Goal: Transaction & Acquisition: Purchase product/service

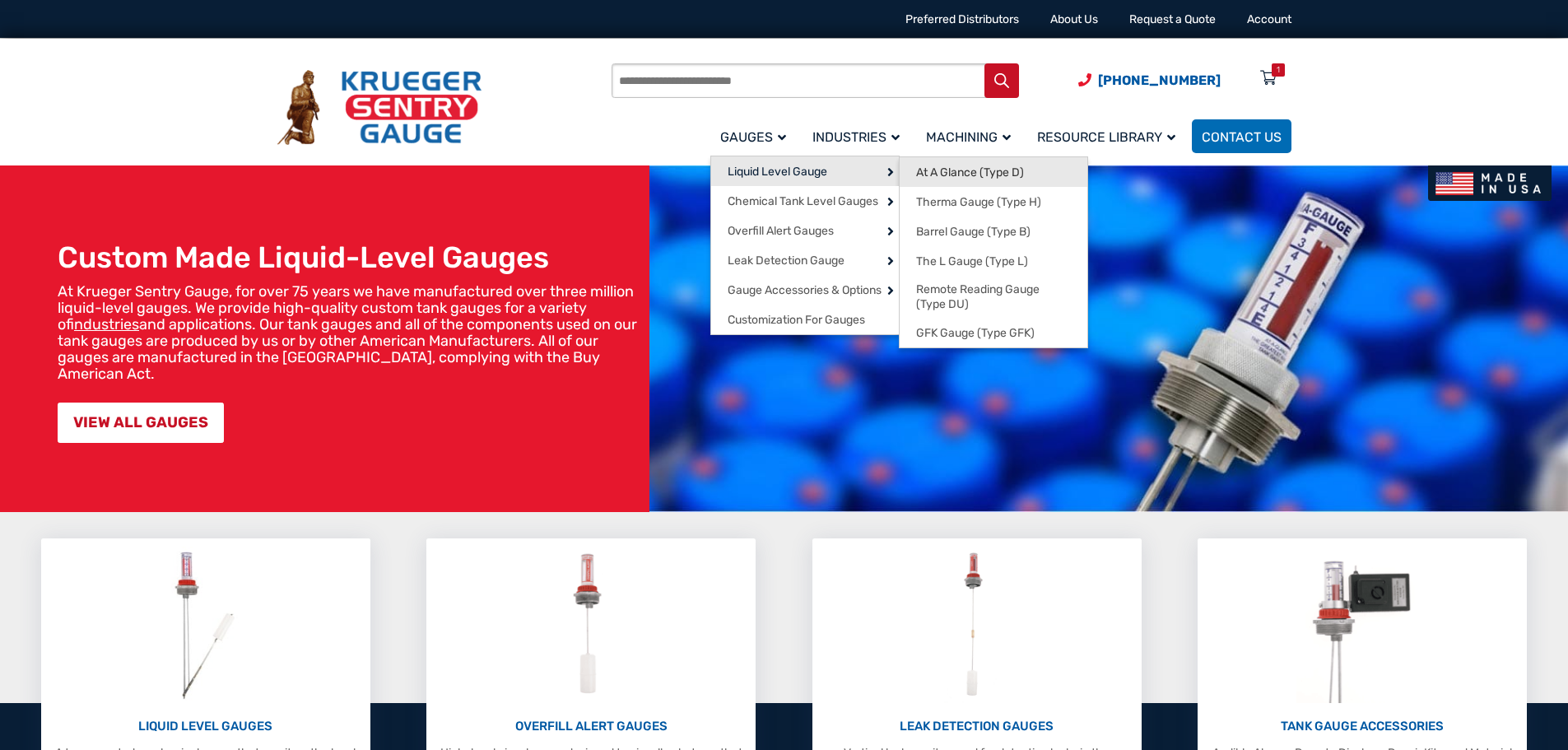
click at [968, 179] on span "At A Glance (Type D)" at bounding box center [970, 173] width 108 height 15
click at [978, 195] on span "Therma Gauge (Type H)" at bounding box center [979, 202] width 125 height 15
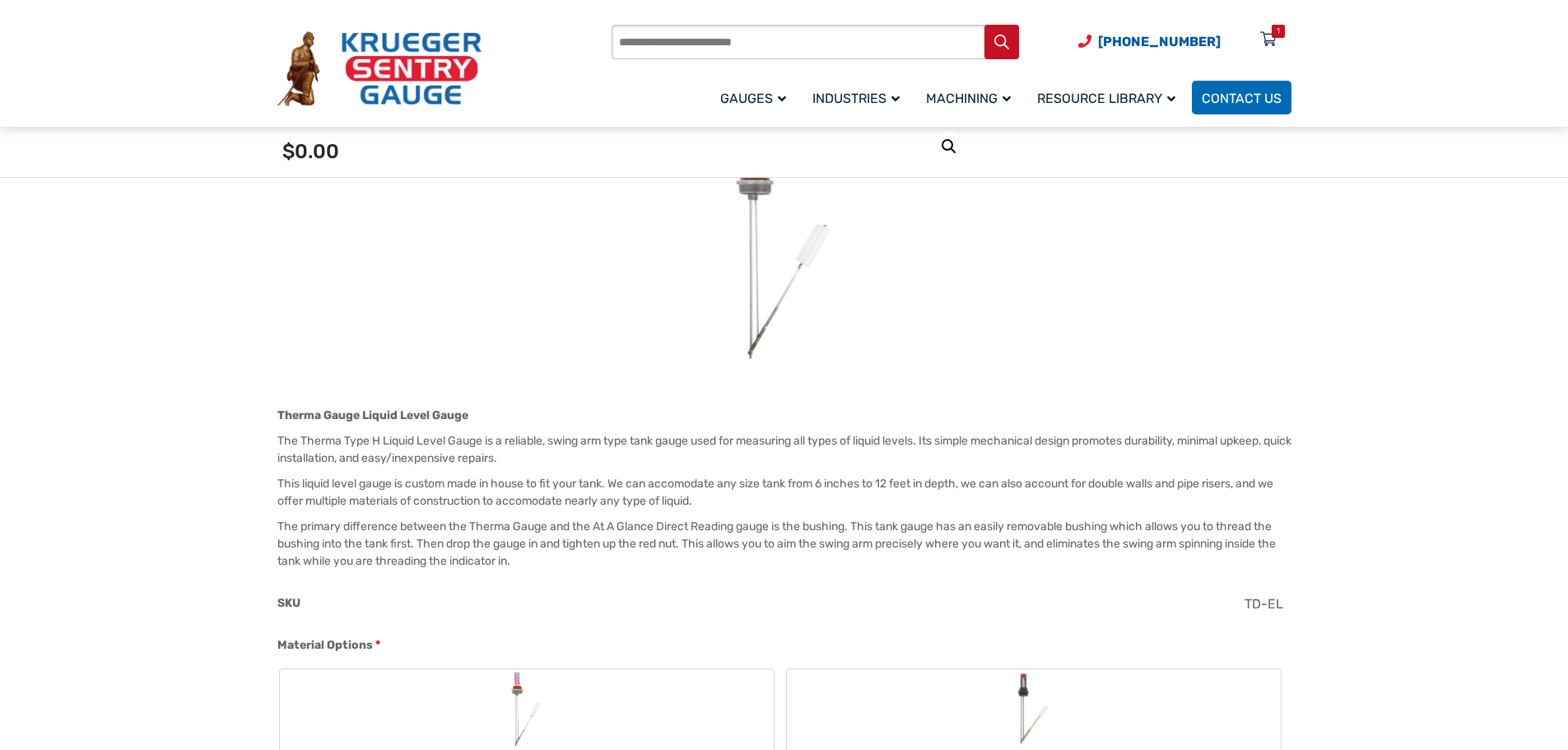
scroll to position [494, 0]
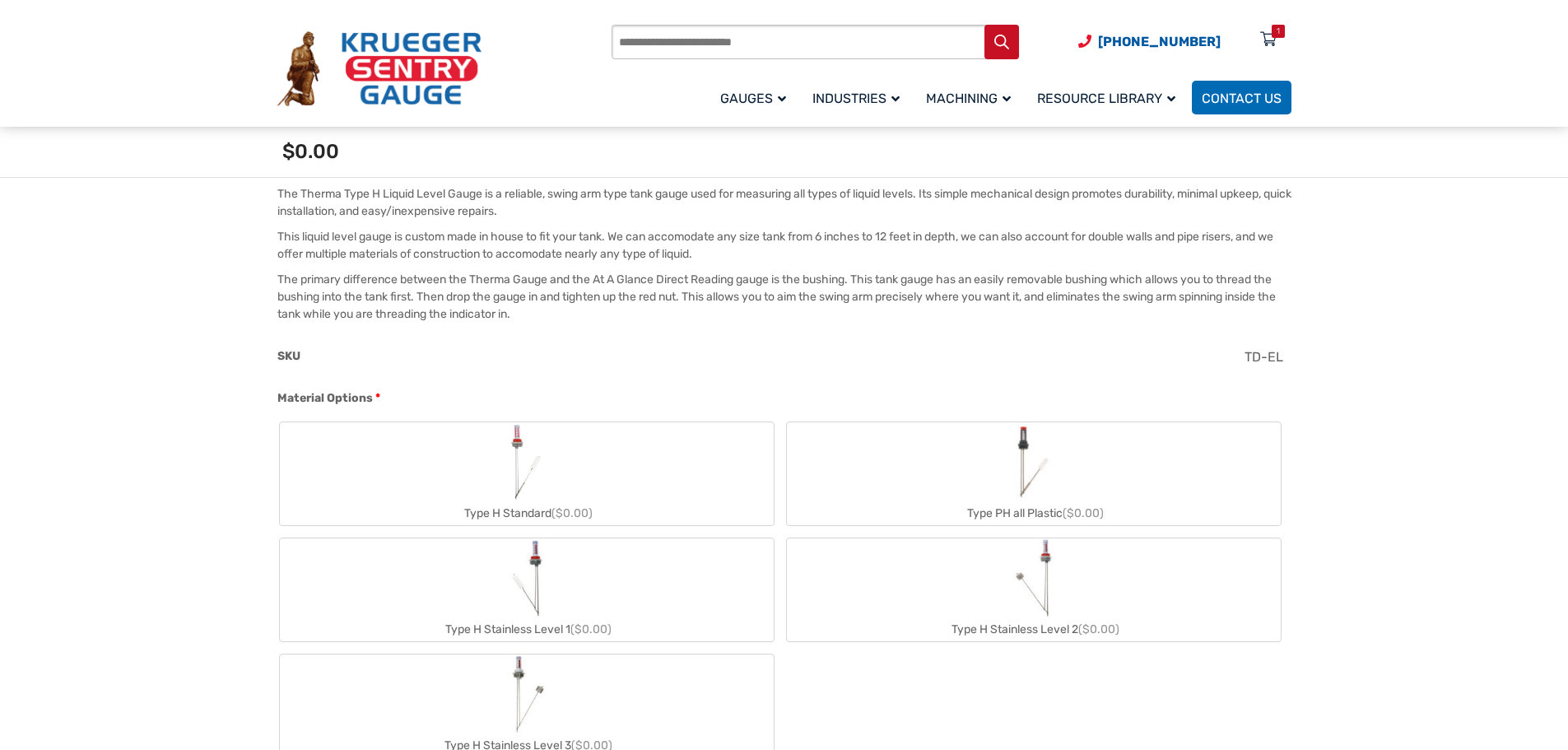
click at [589, 445] on label "Type H Standard ($0.00)" at bounding box center [527, 474] width 494 height 103
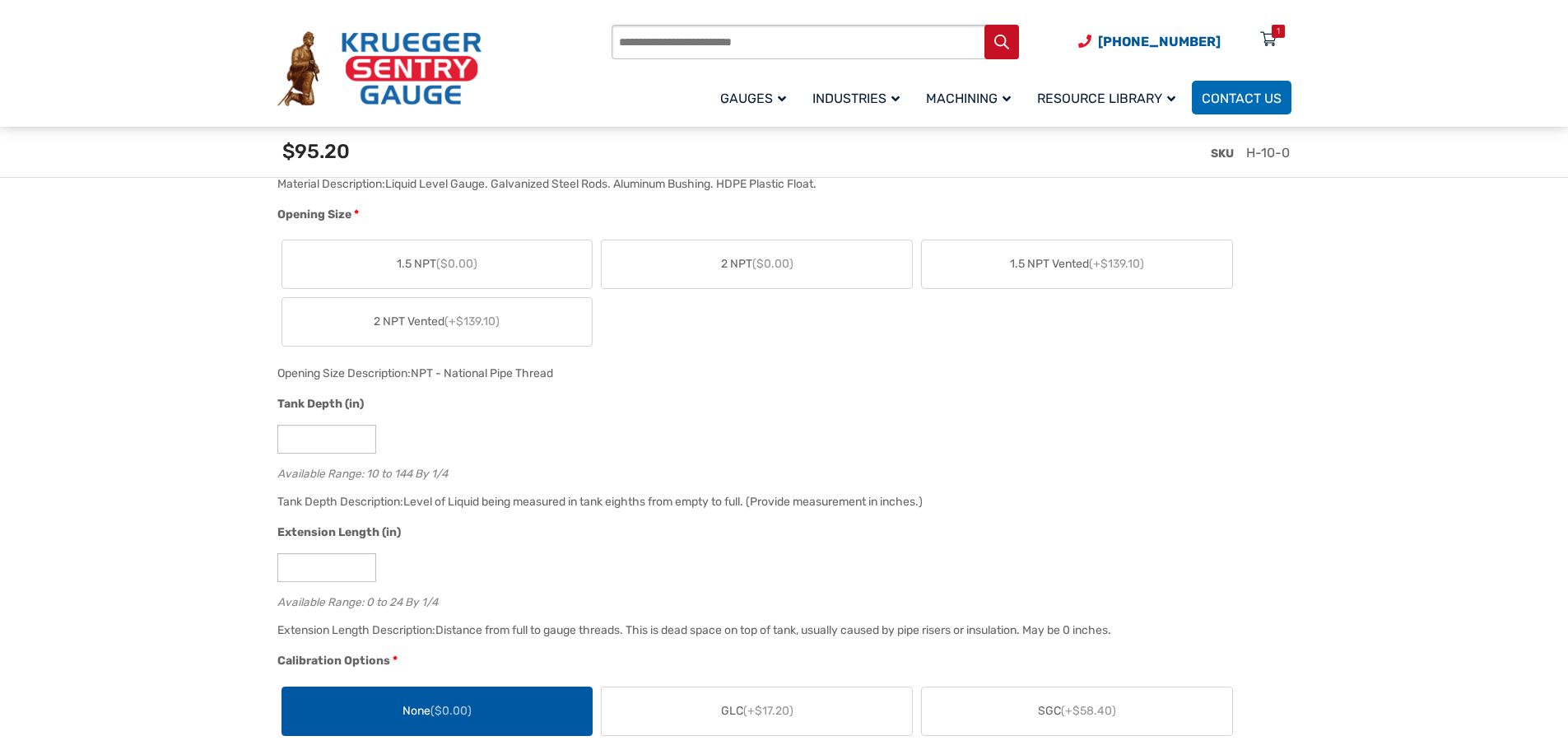
scroll to position [1153, 0]
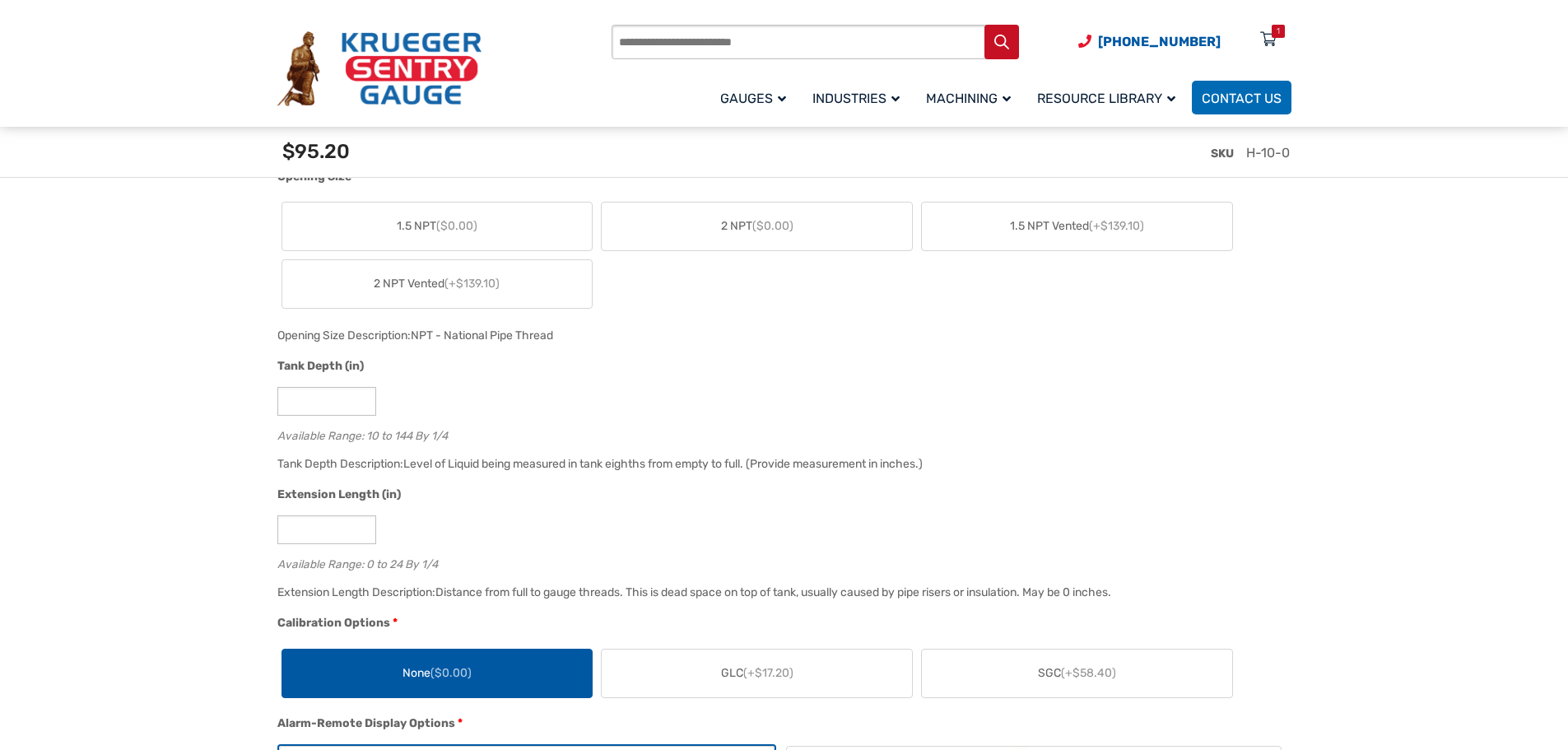
click at [1204, 301] on div "1.5 NPT ($0.00) 2 NPT ($0.00) 1.5 NPT Vented (+$139.10) 2 NPT Vented (+$139.10)" at bounding box center [780, 255] width 1006 height 115
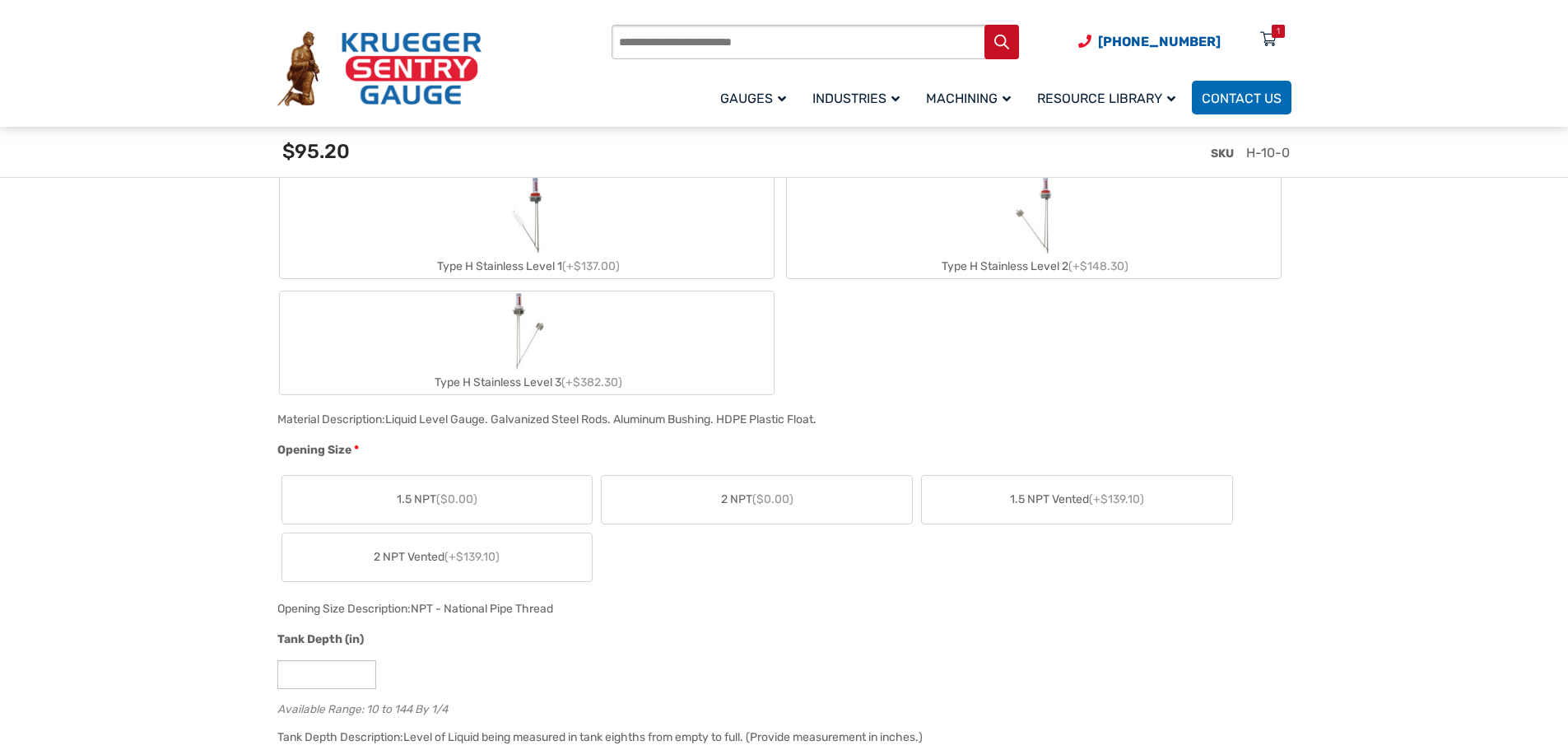
scroll to position [988, 0]
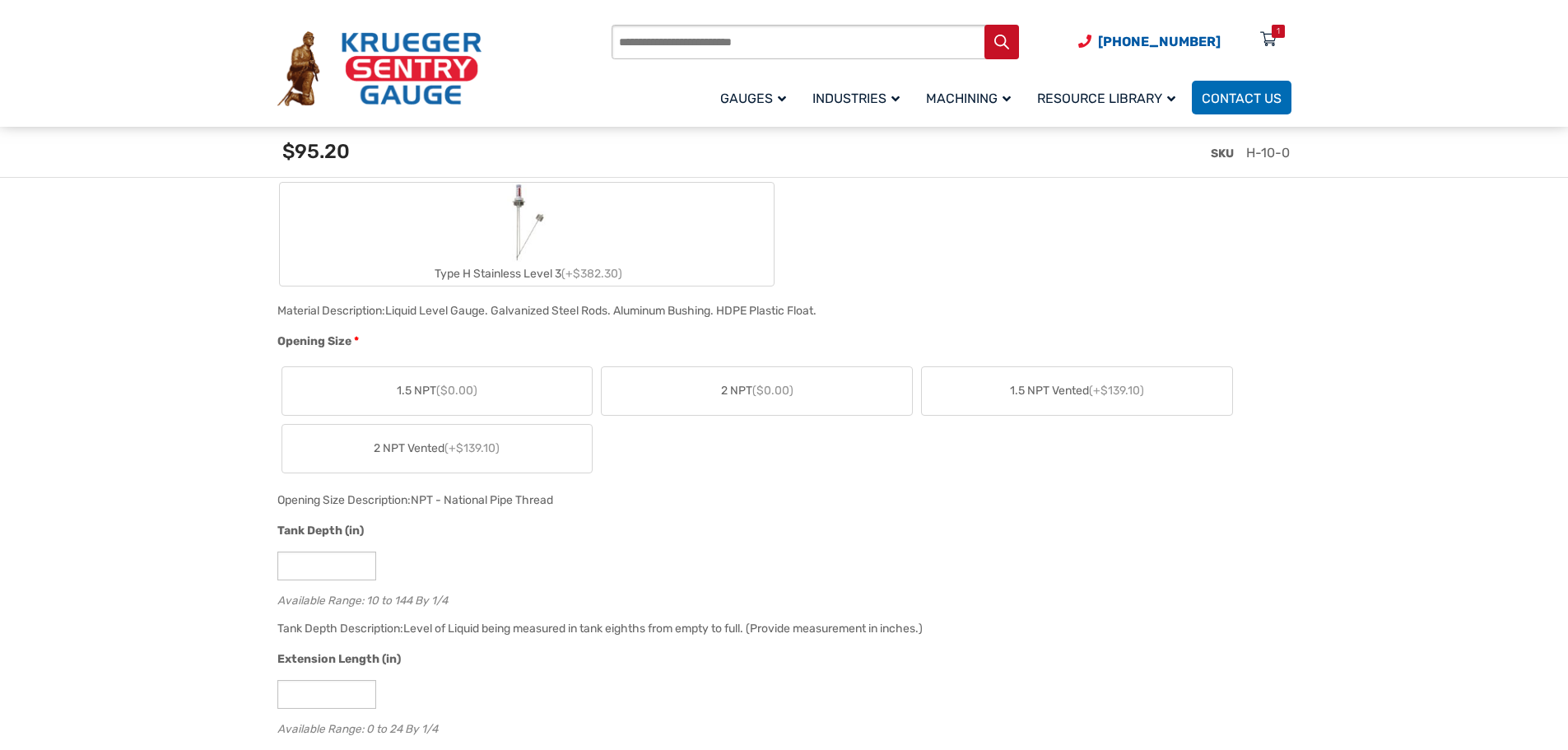
click at [803, 380] on label "2 NPT ($0.00)" at bounding box center [757, 390] width 311 height 48
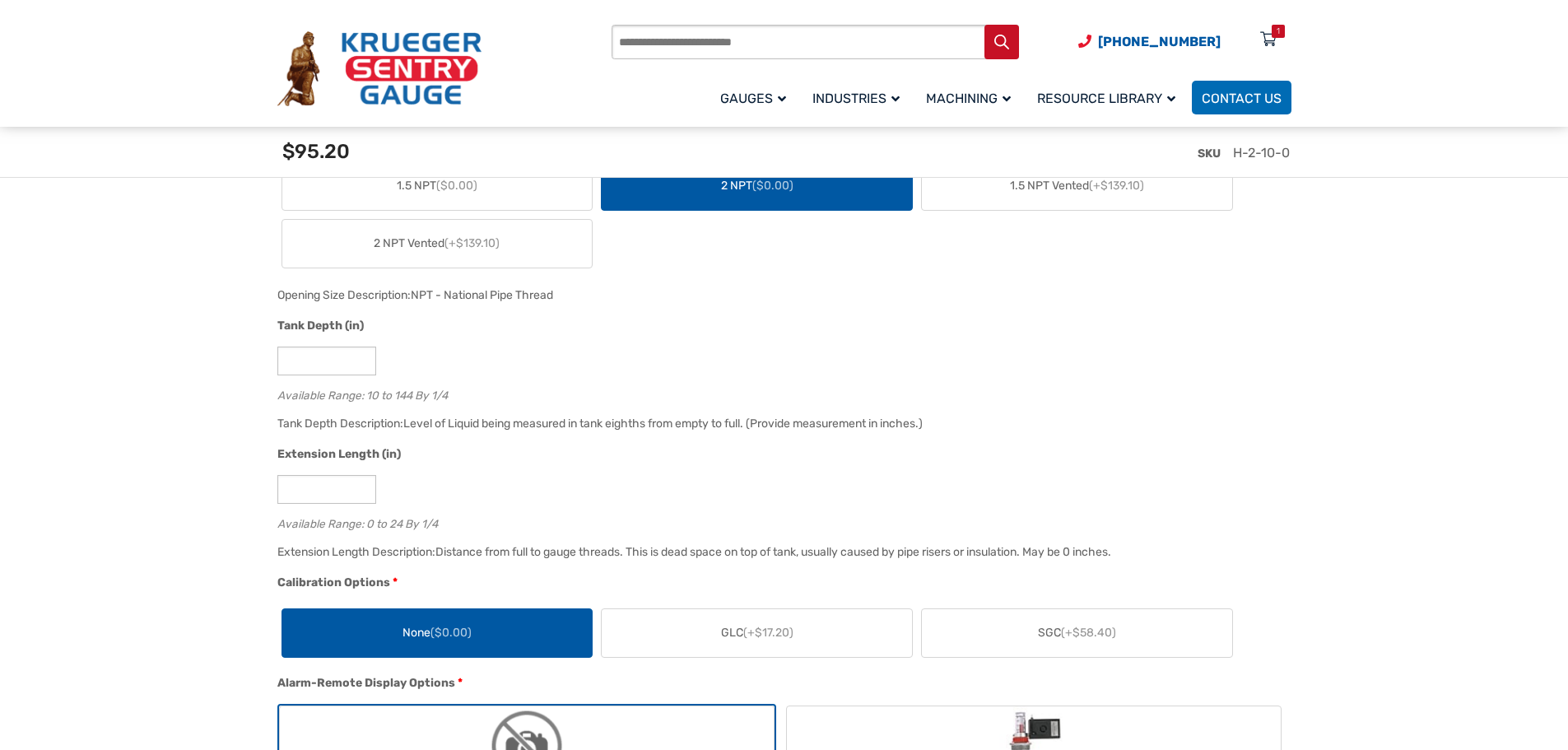
scroll to position [1153, 0]
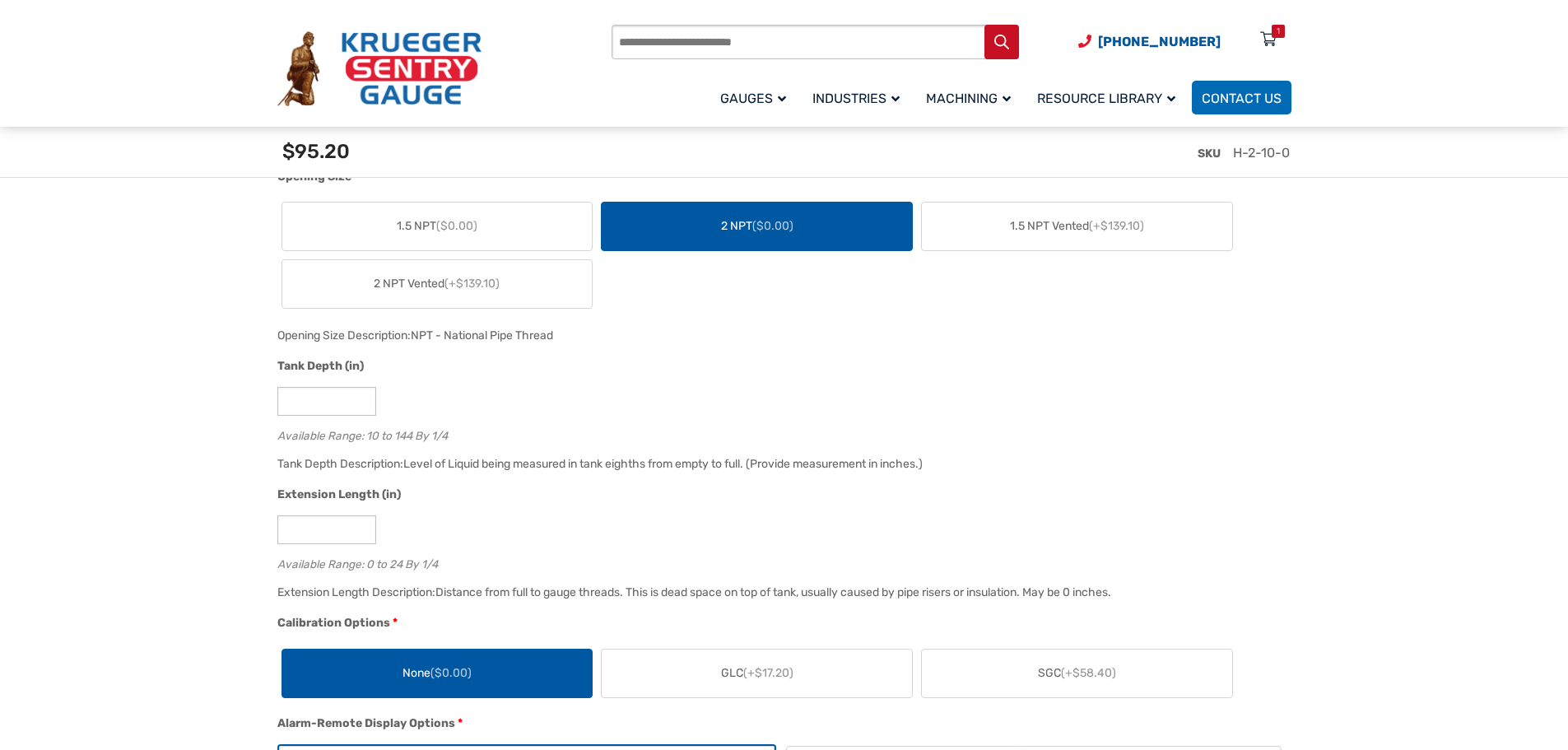
click at [1061, 372] on div "Tank Depth (in)" at bounding box center [780, 368] width 1006 height 22
drag, startPoint x: 313, startPoint y: 394, endPoint x: 263, endPoint y: 395, distance: 50.0
type input "**"
click at [361, 522] on input "*" at bounding box center [327, 529] width 99 height 29
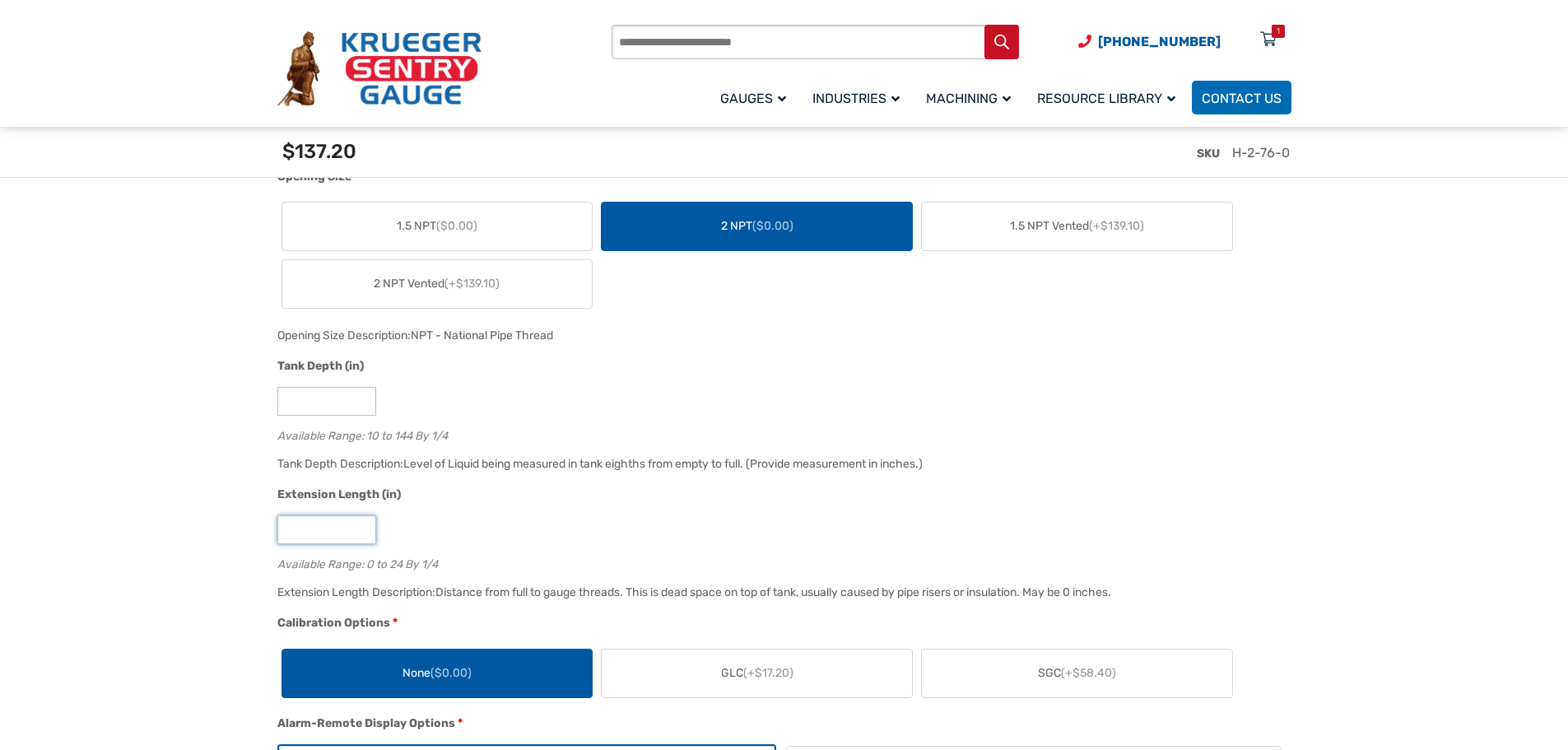
type input "*"
click at [363, 527] on input "*" at bounding box center [327, 529] width 99 height 29
click at [577, 522] on div "*" at bounding box center [780, 529] width 1006 height 29
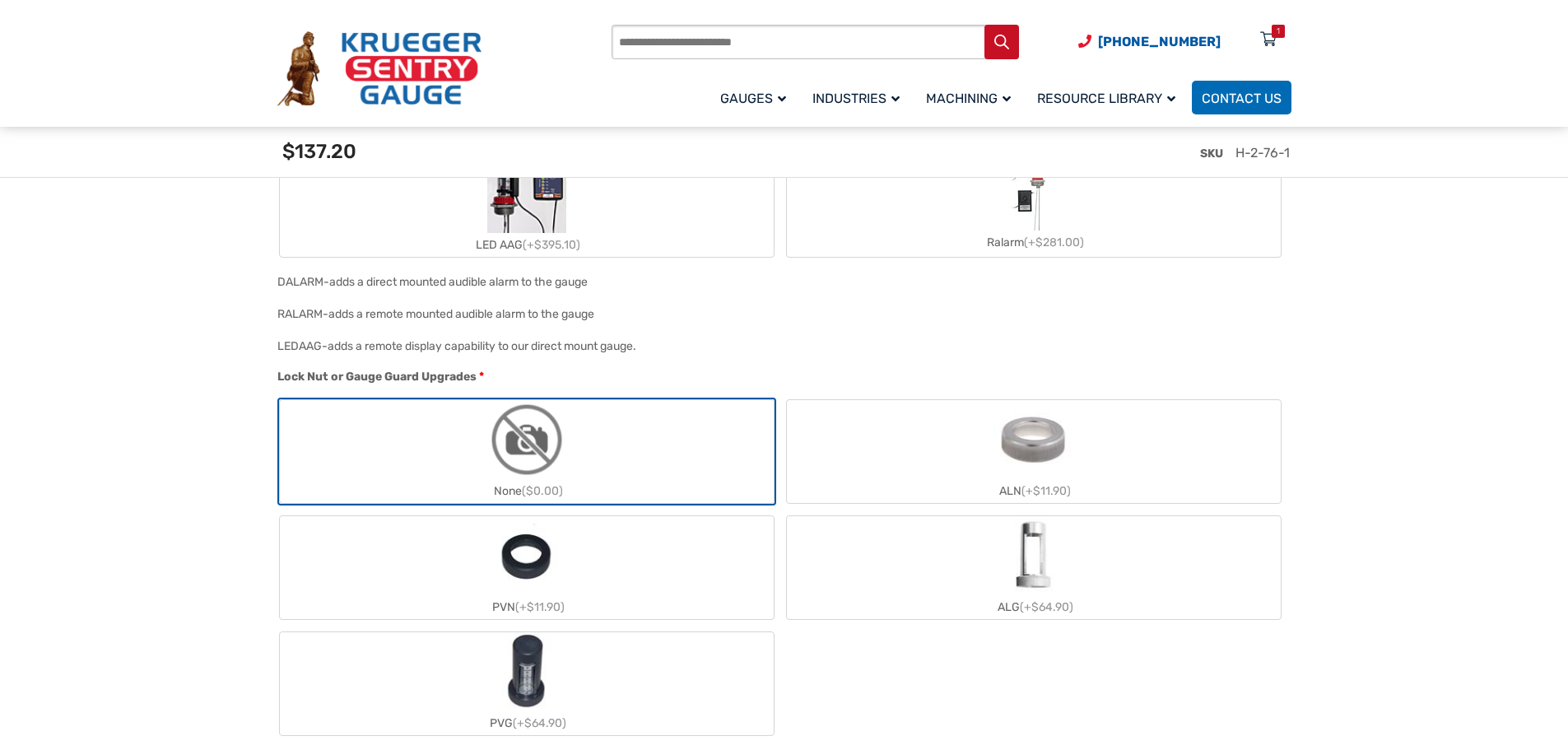
scroll to position [1893, 0]
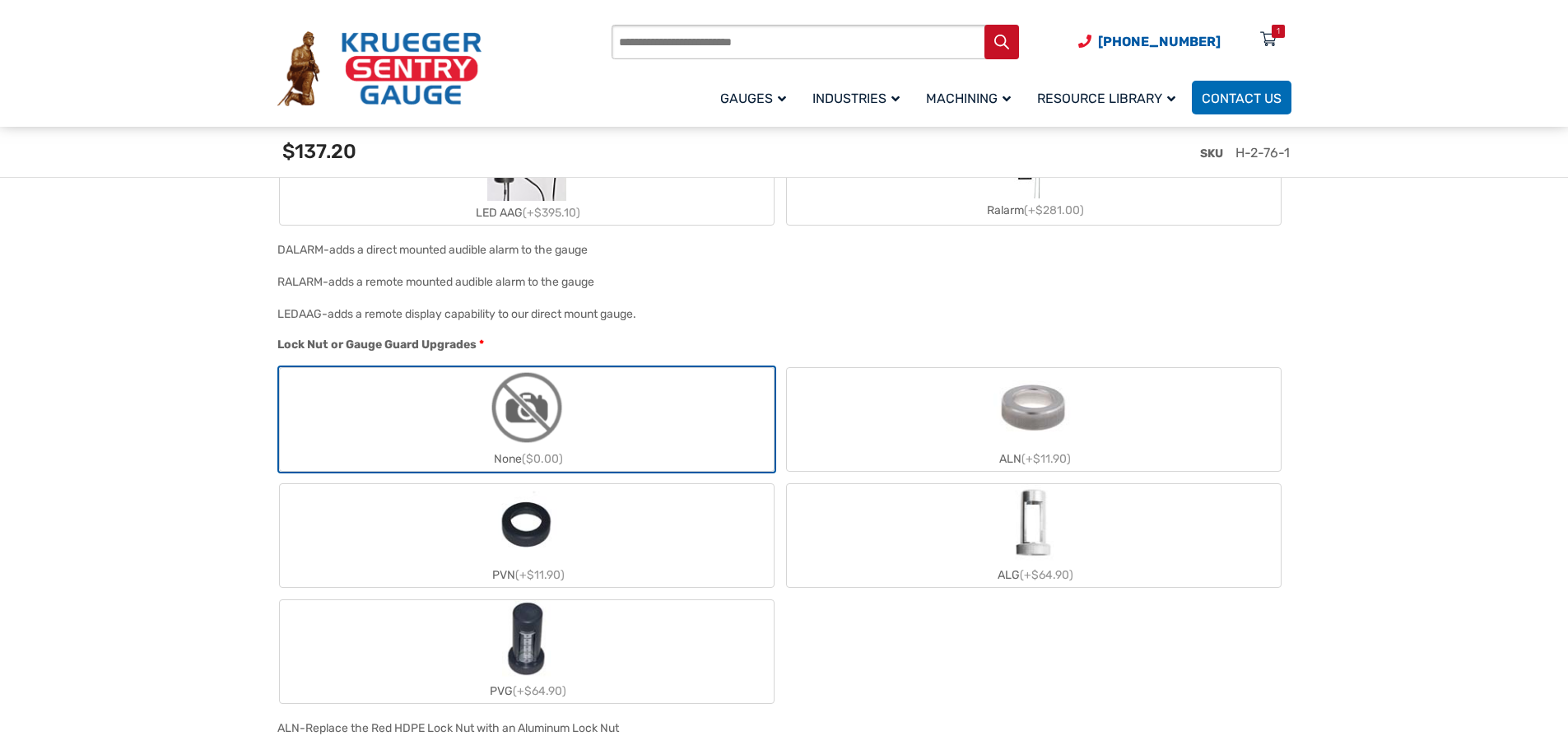
click at [967, 413] on label "ALN (+$11.90)" at bounding box center [1034, 419] width 494 height 103
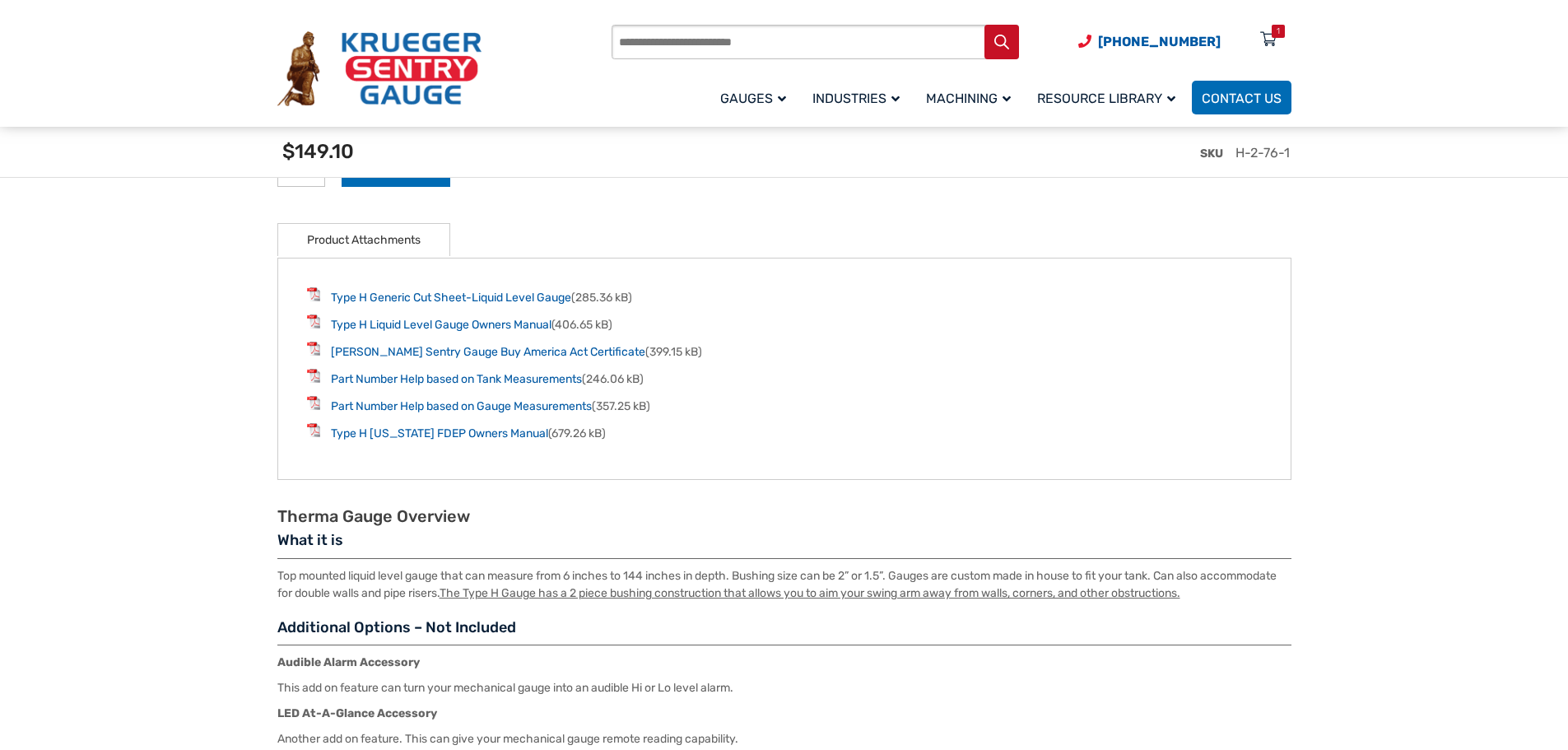
scroll to position [2470, 0]
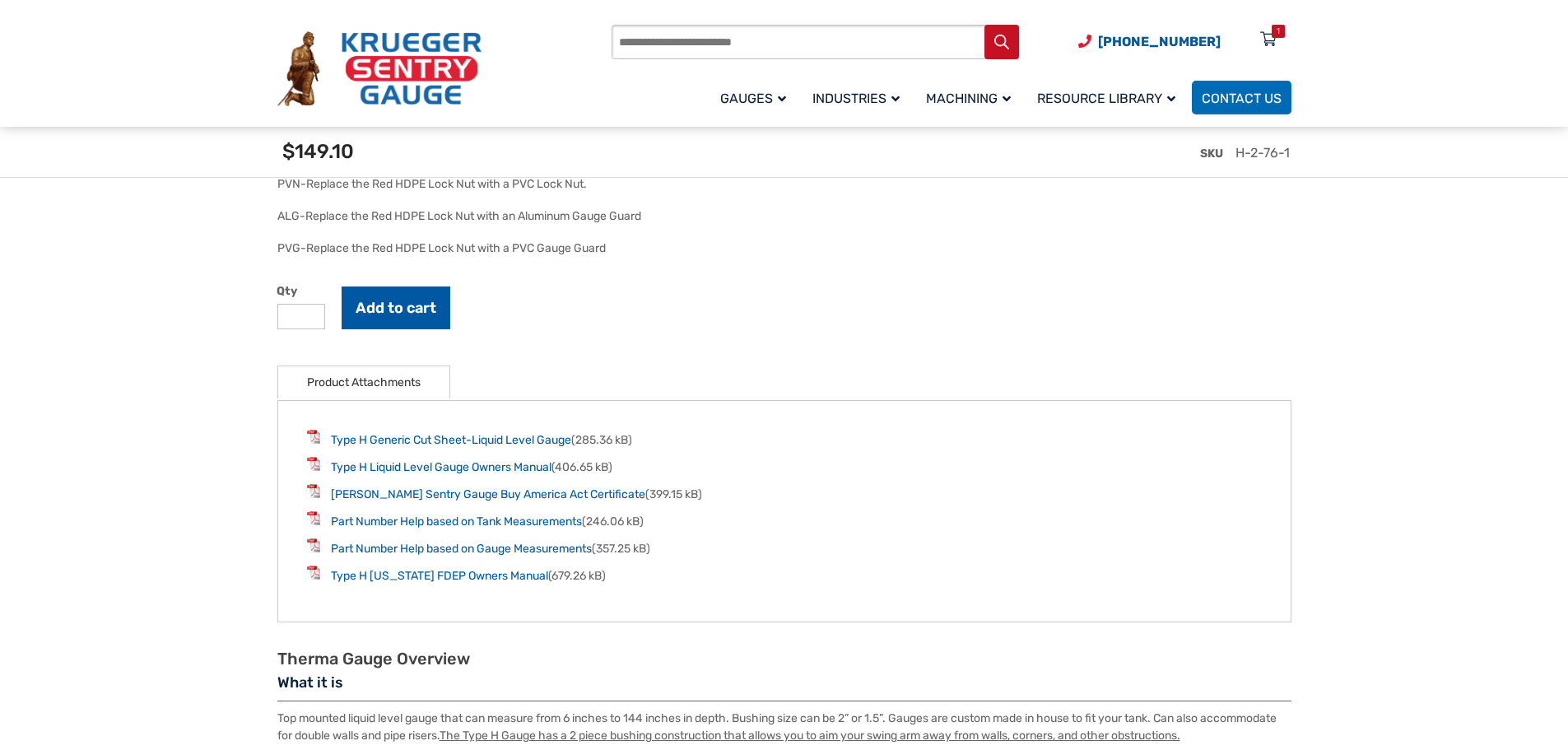
click at [412, 304] on button "Add to cart" at bounding box center [396, 308] width 109 height 43
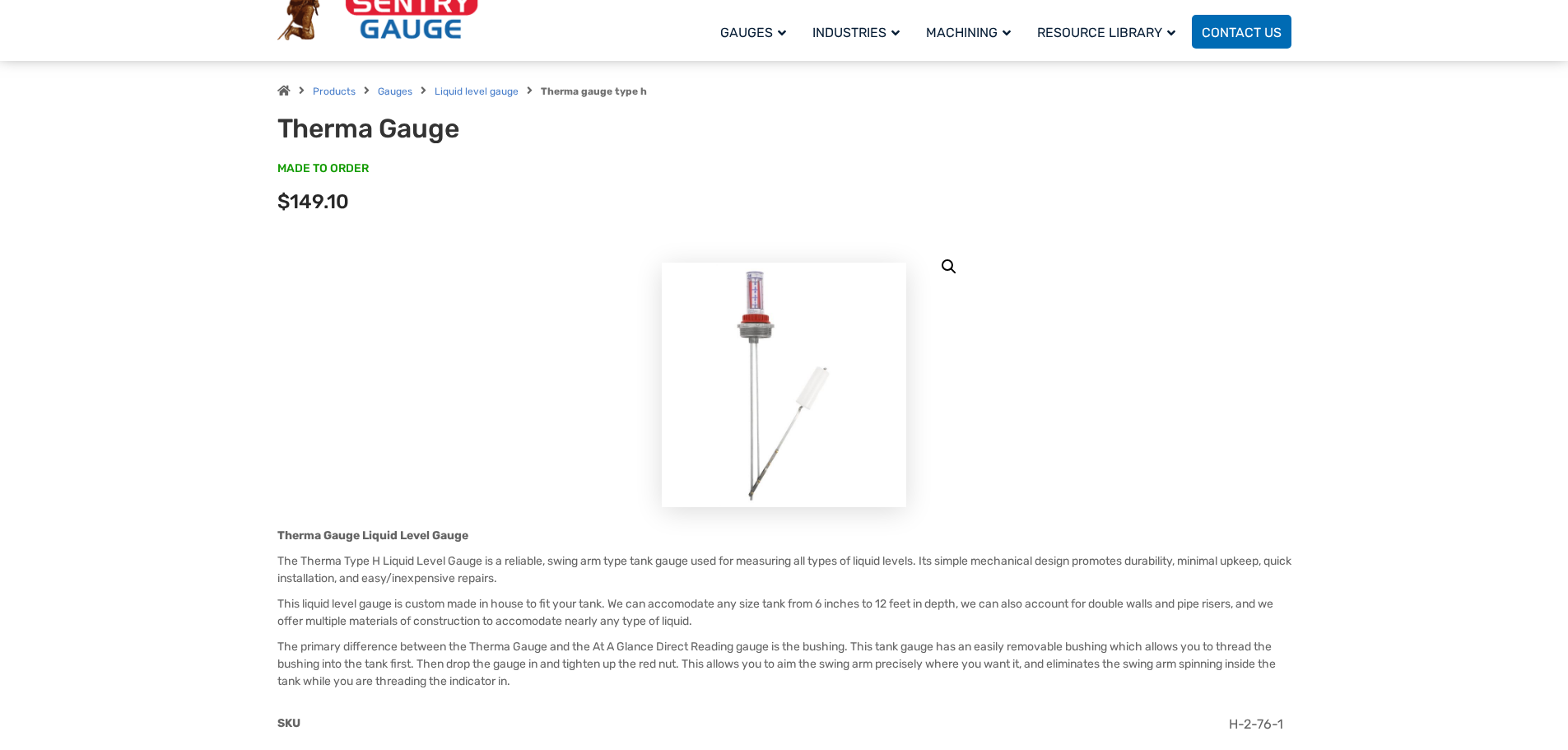
scroll to position [0, 0]
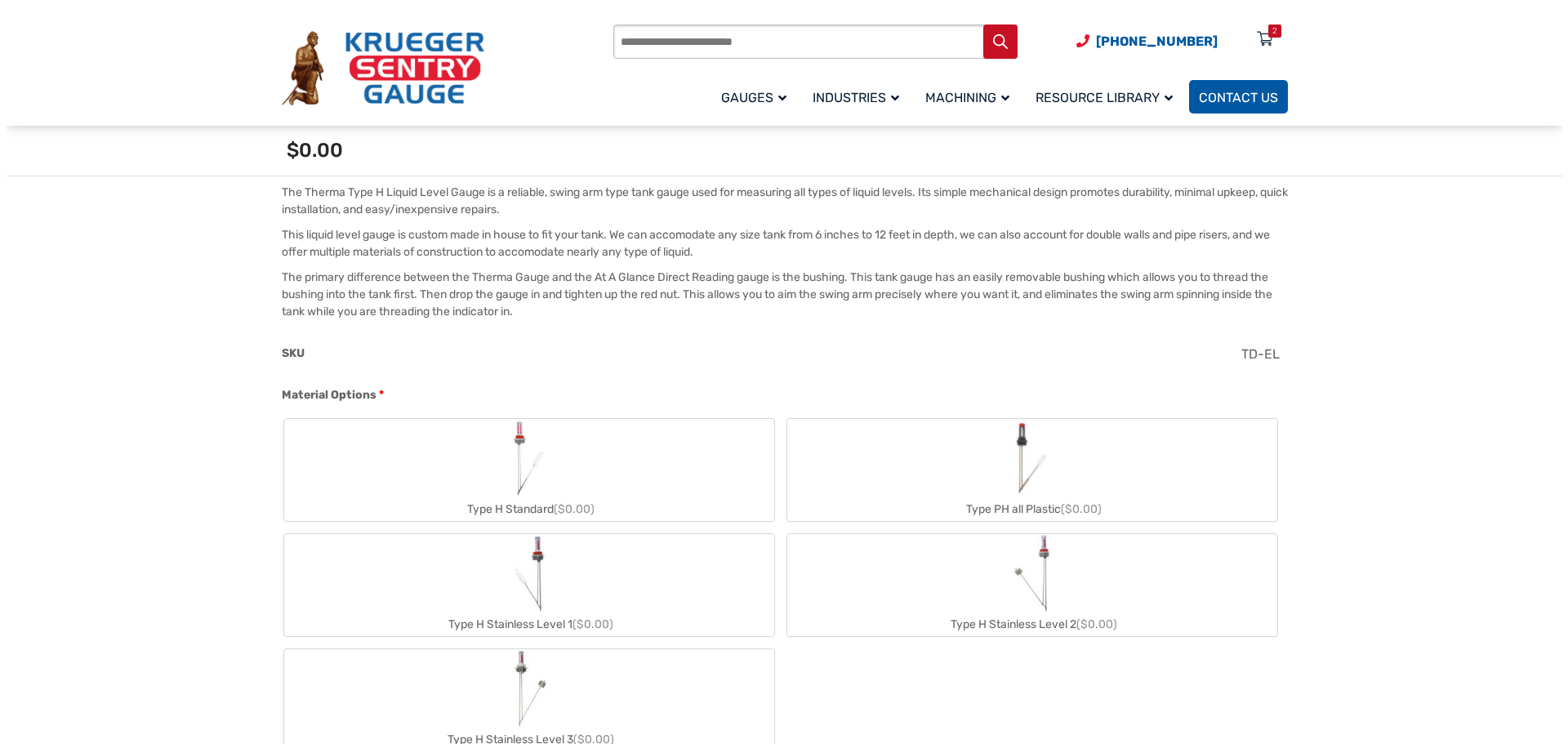
scroll to position [163, 0]
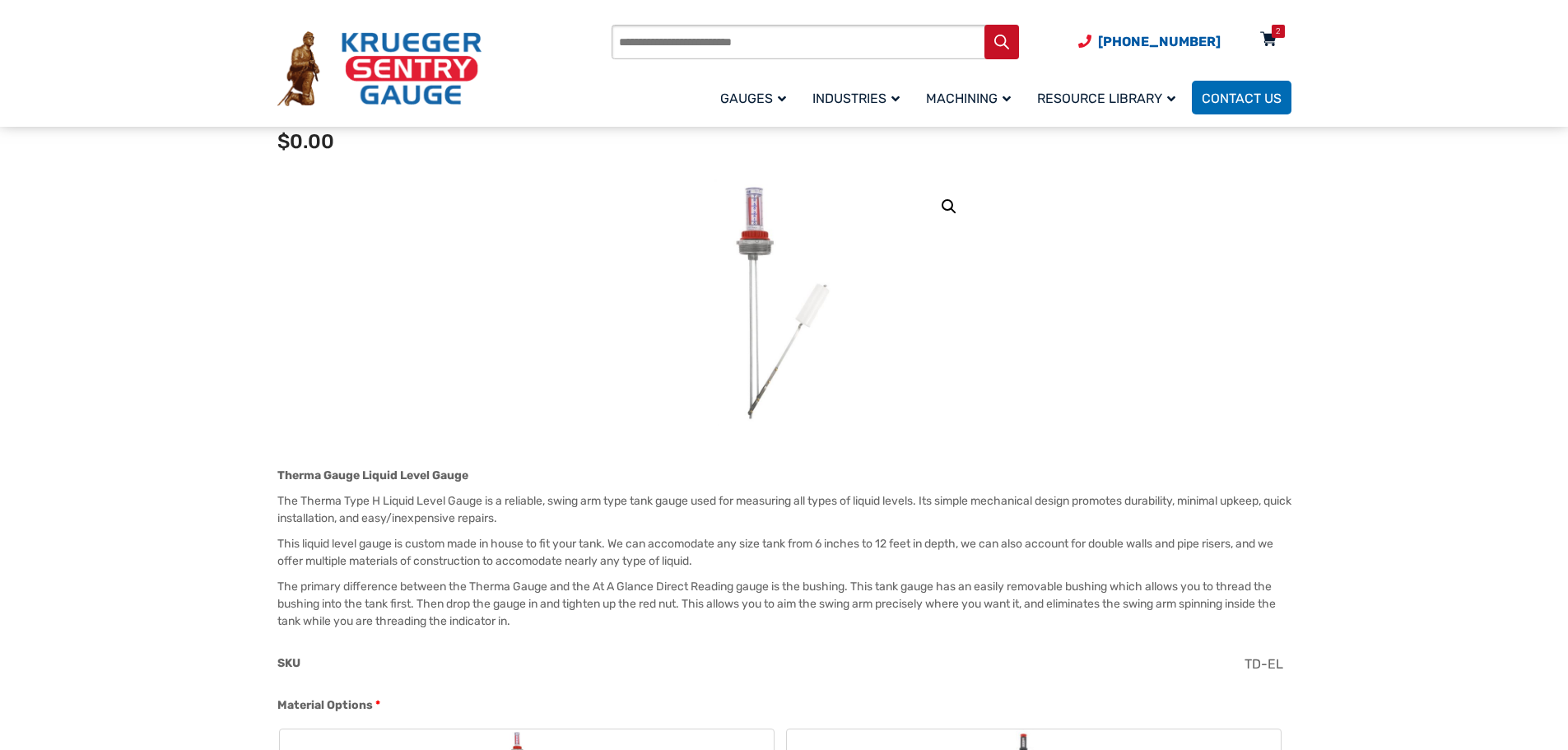
click at [1276, 27] on div "2" at bounding box center [1278, 31] width 5 height 13
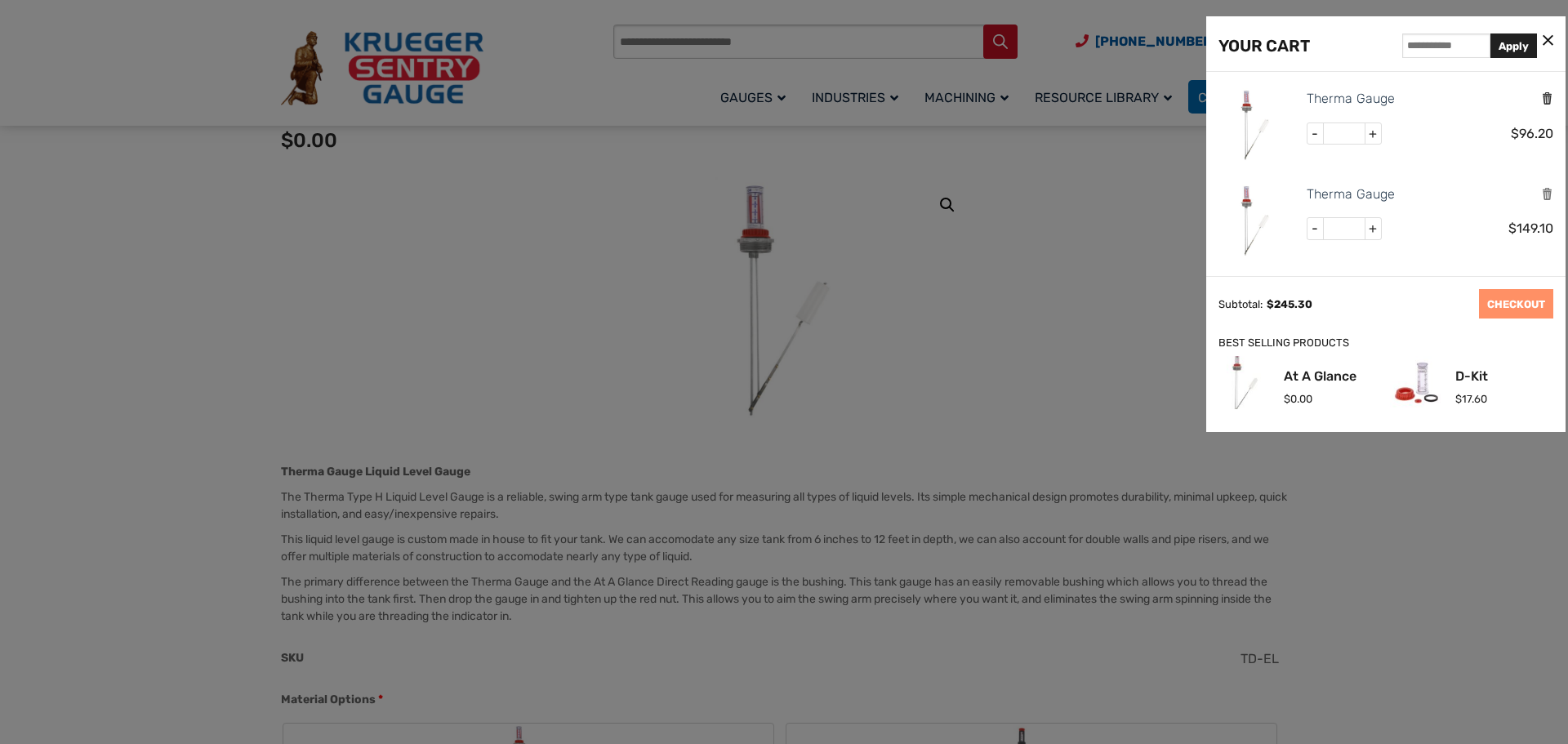
click at [1541, 97] on icon "Remove this item" at bounding box center [1547, 98] width 12 height 16
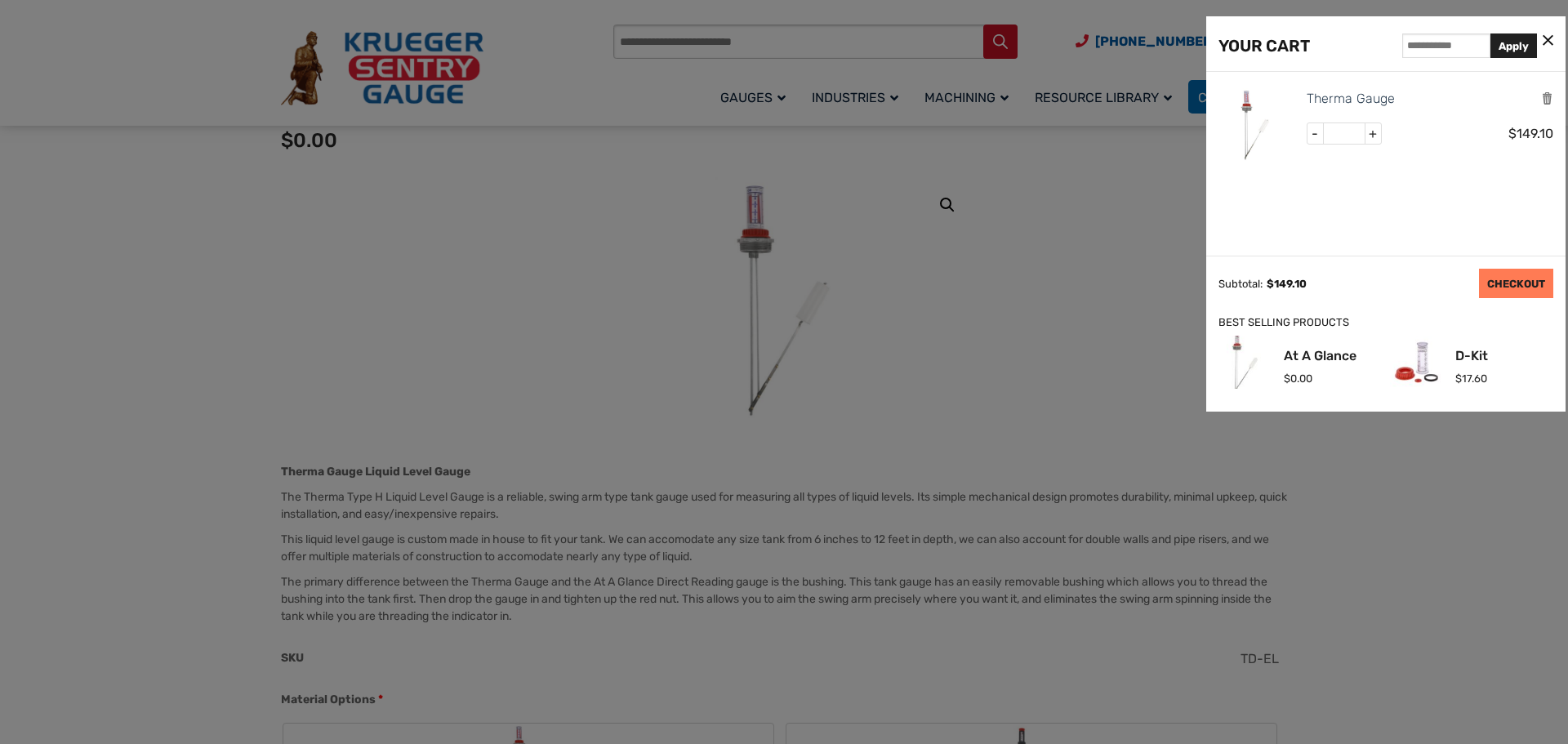
click at [1532, 281] on link "CHECKOUT" at bounding box center [1516, 283] width 74 height 30
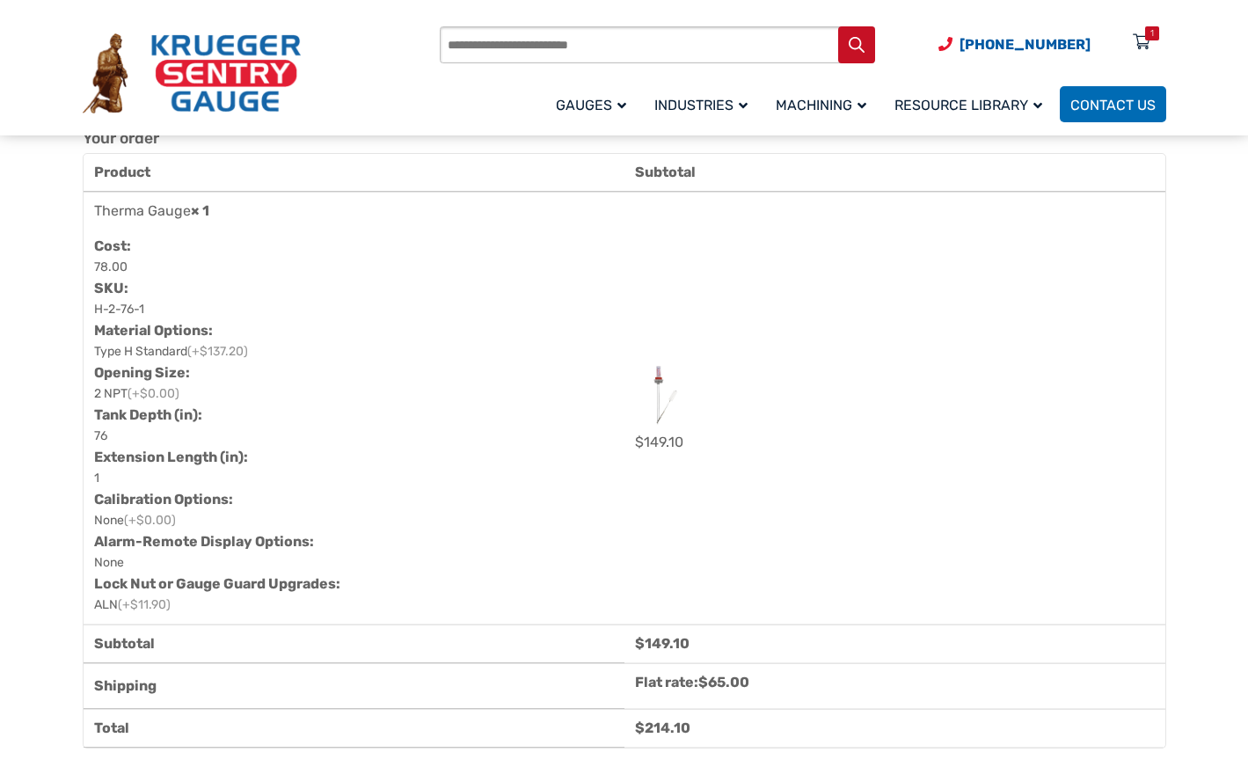
scroll to position [1143, 0]
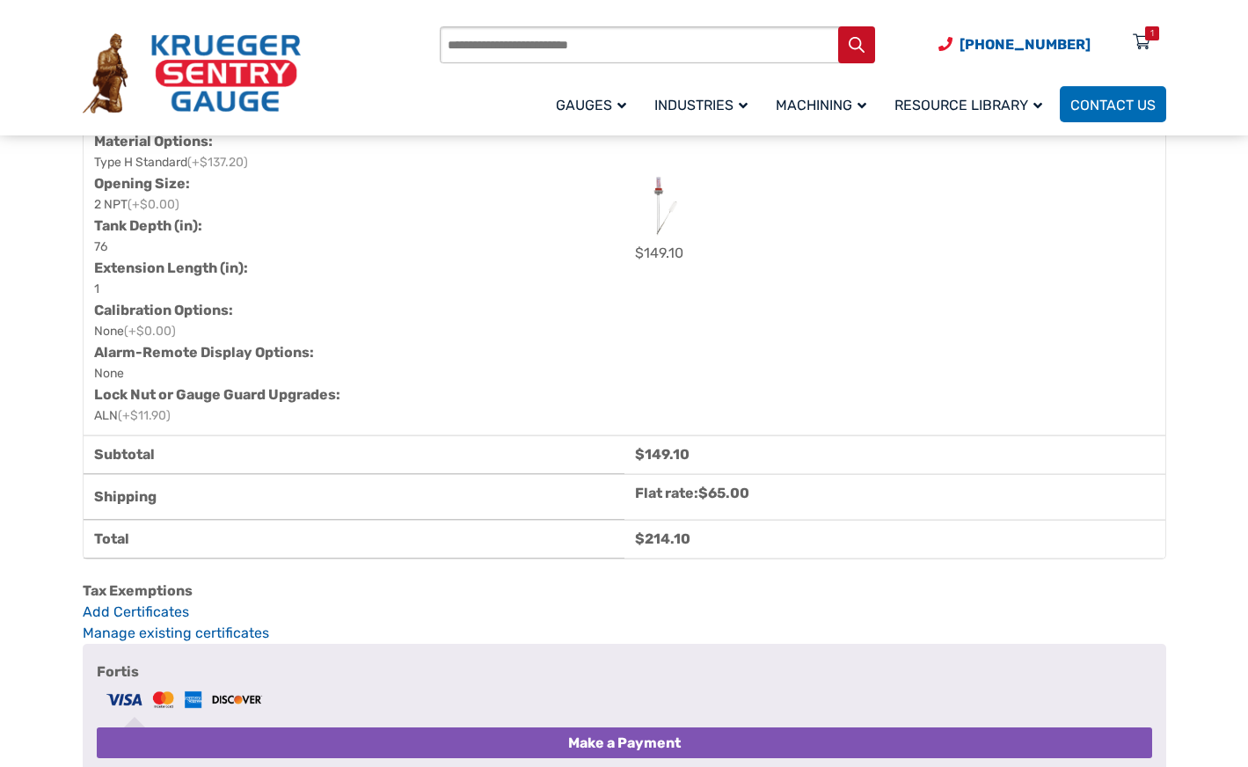
click at [618, 337] on td "Therma Gauge × 1 Cost: 78.00 SKU: H-2-76-1 Material Options: Type H Standard (+…" at bounding box center [354, 219] width 541 height 433
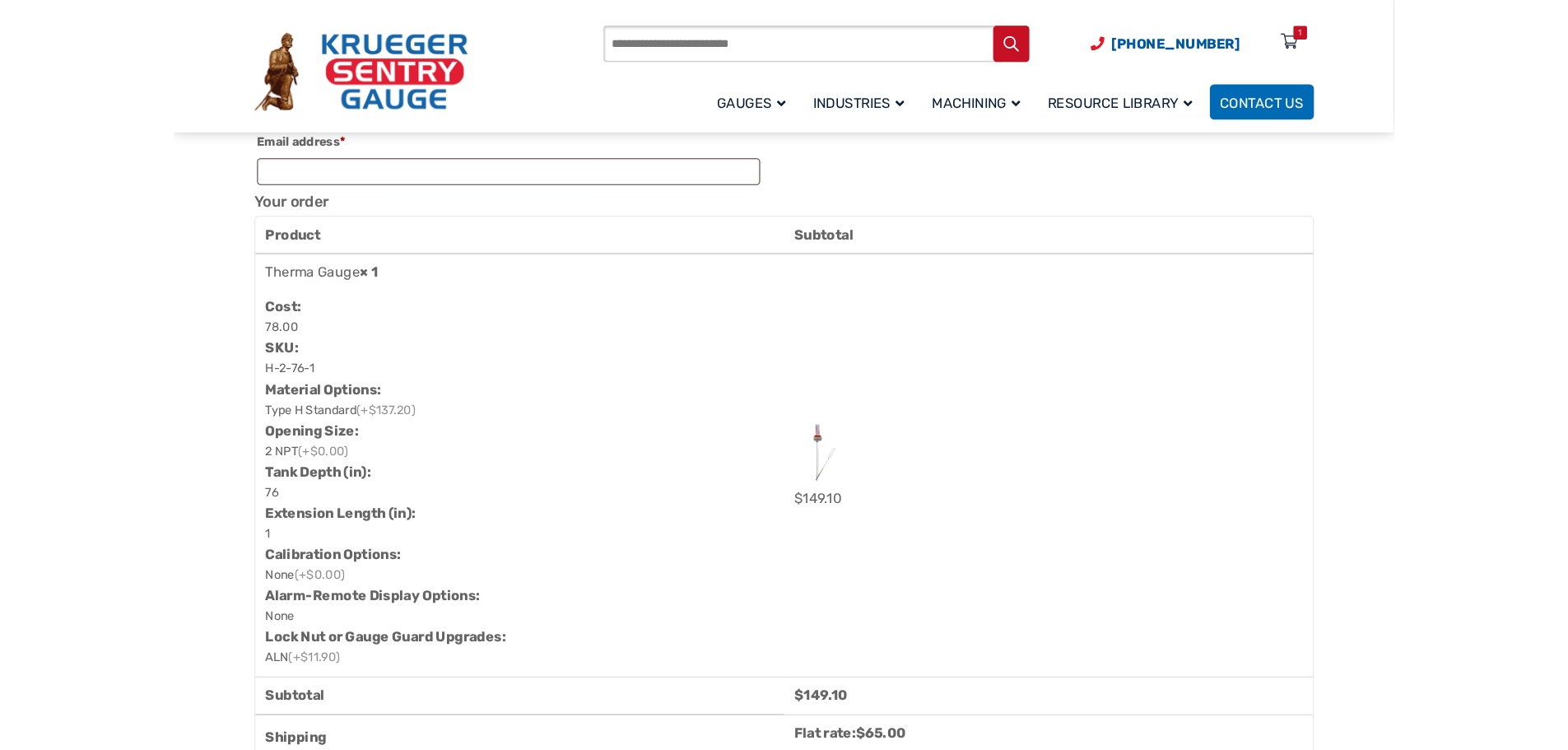
scroll to position [823, 0]
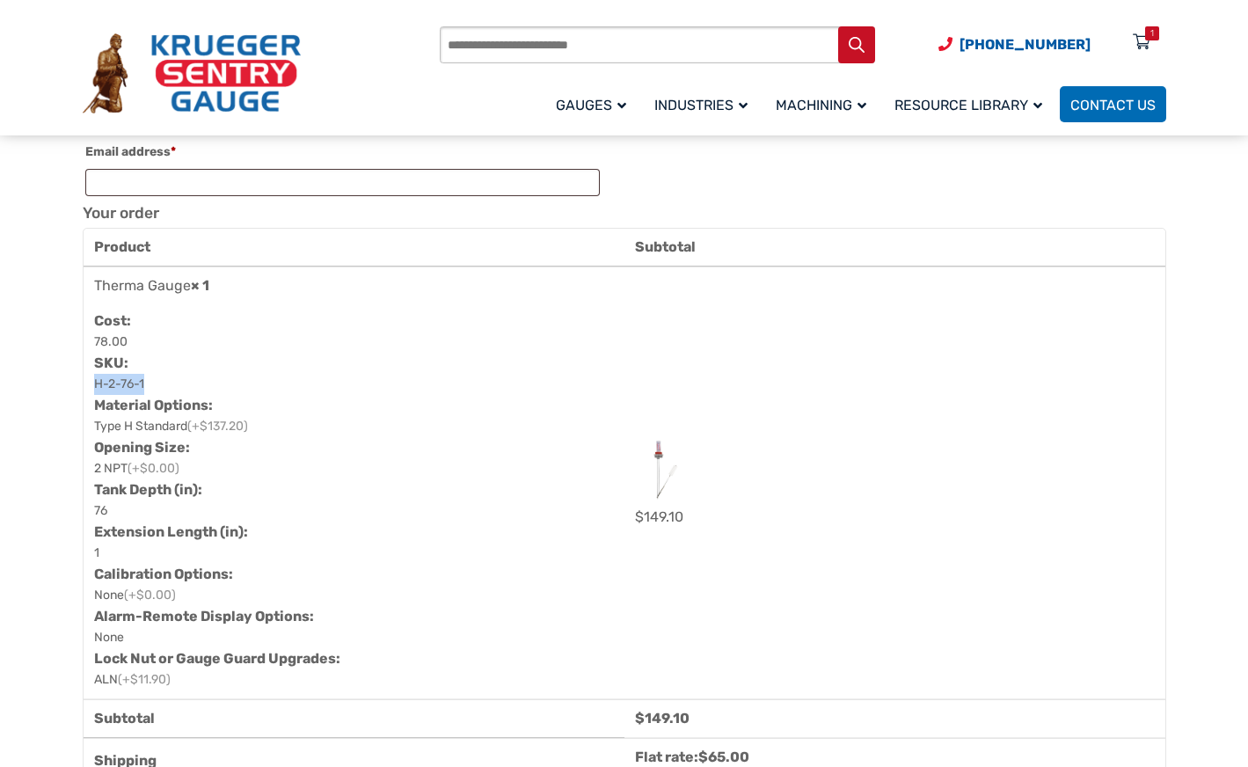
drag, startPoint x: 91, startPoint y: 397, endPoint x: 143, endPoint y: 397, distance: 51.9
click at [142, 397] on td "Therma Gauge × 1 Cost: 78.00 SKU: H-2-76-1 Material Options: Type H Standard (+…" at bounding box center [354, 482] width 541 height 433
copy p "H-2-76-1"
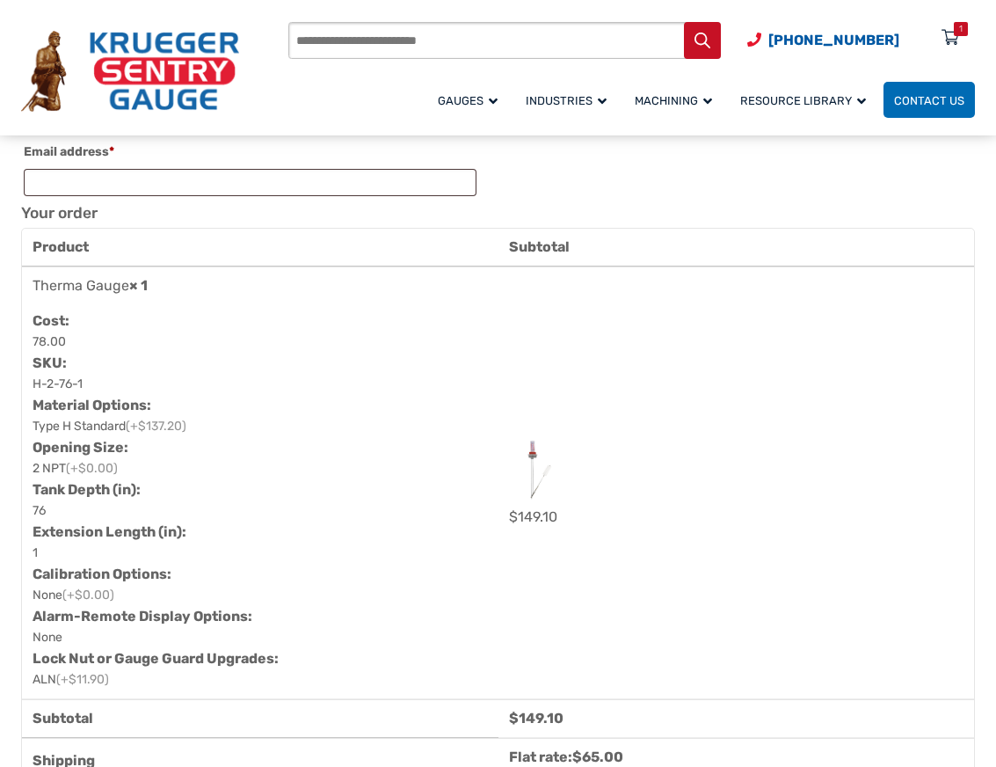
click at [94, 476] on span "(+$0.00)" at bounding box center [92, 468] width 52 height 15
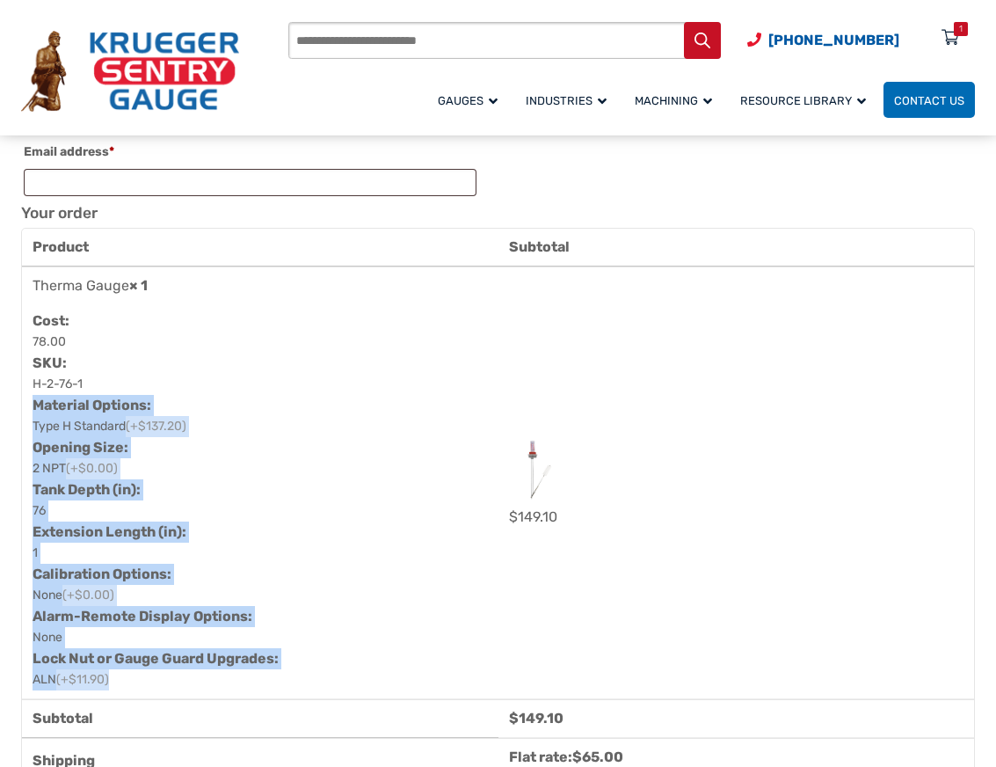
drag, startPoint x: 35, startPoint y: 419, endPoint x: 126, endPoint y: 708, distance: 302.3
click at [126, 699] on td "Therma Gauge × 1 Cost: 78.00 SKU: H-2-76-1 Material Options: Type H Standard (+…" at bounding box center [260, 482] width 477 height 433
copy dl "Material Options: Type H Standard (+$137.20) Opening Size: 2 NPT (+$0.00) Tank …"
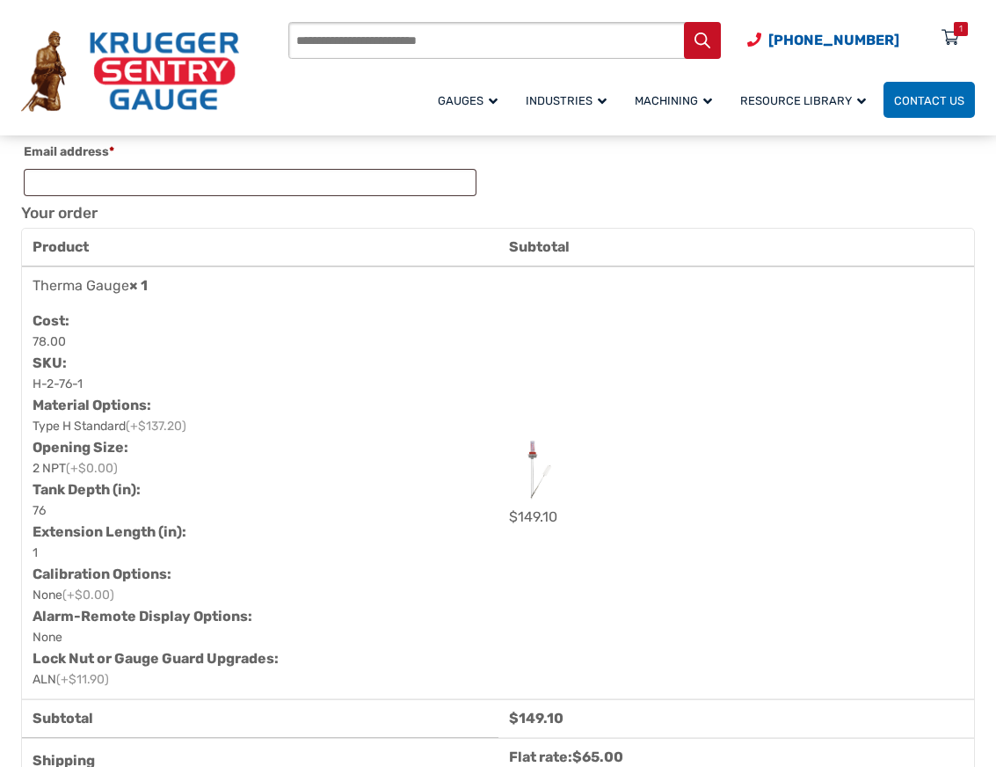
click at [660, 416] on td "$ 149.10" at bounding box center [737, 482] width 477 height 433
click at [363, 90] on div "Products search (920) 434-8860 Menu 1 Menu Account Gauges Liquid Level Gauge At…" at bounding box center [631, 71] width 687 height 98
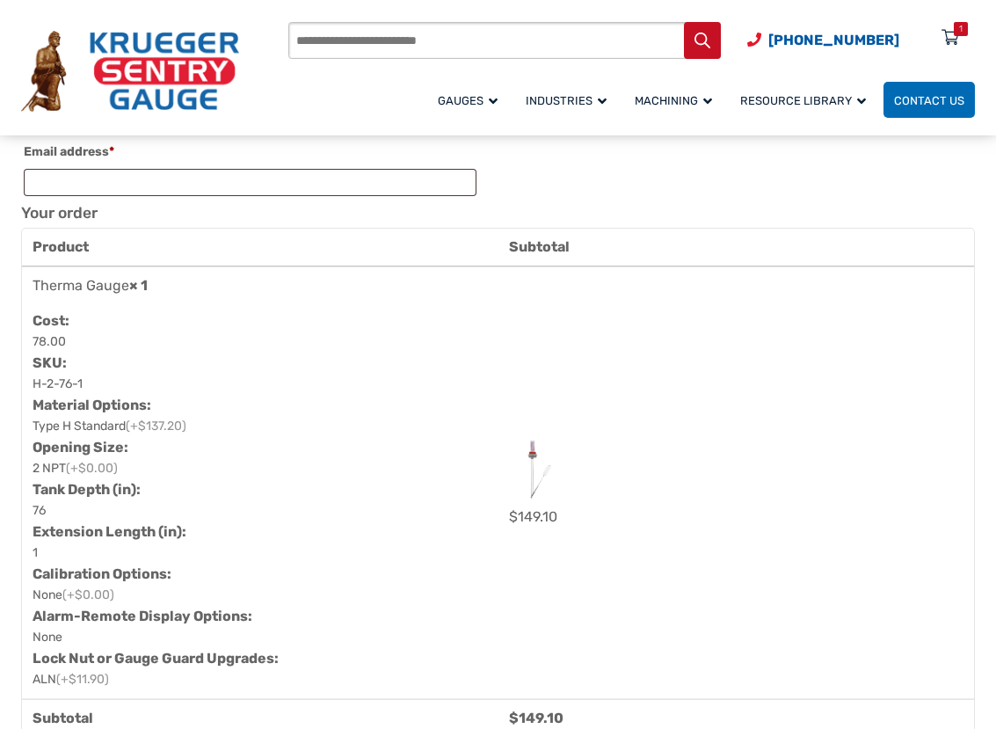
click at [748, 569] on td "$ 149.10" at bounding box center [737, 482] width 477 height 433
